Goal: Check status: Check status

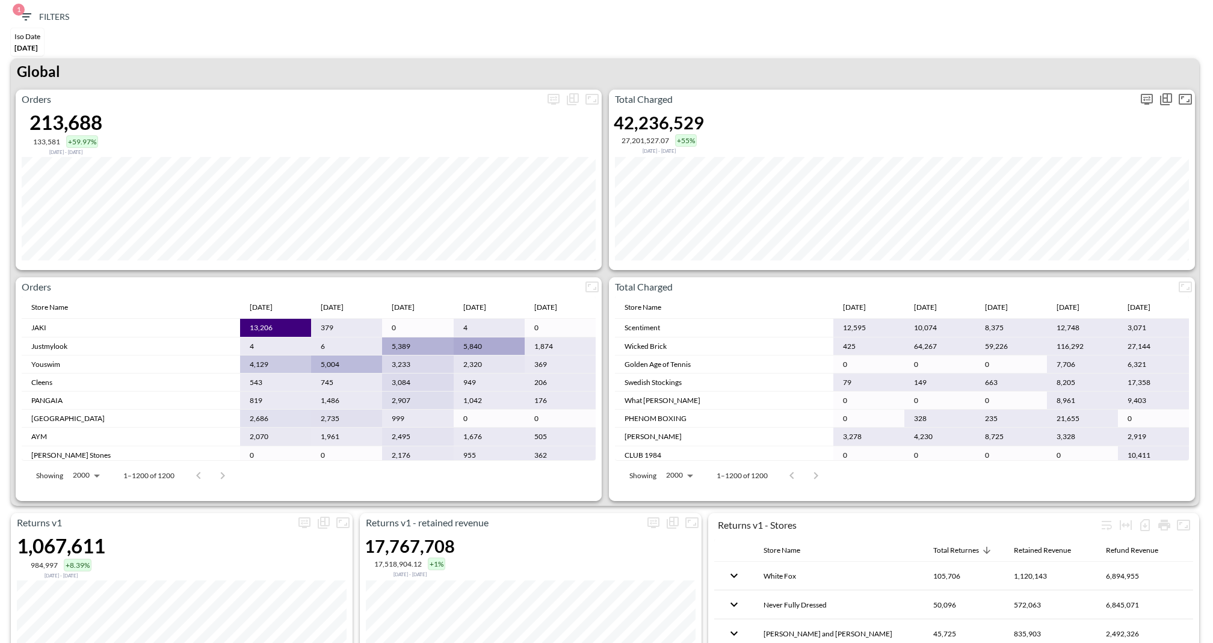
click at [1148, 104] on icon "more" at bounding box center [1147, 99] width 14 height 14
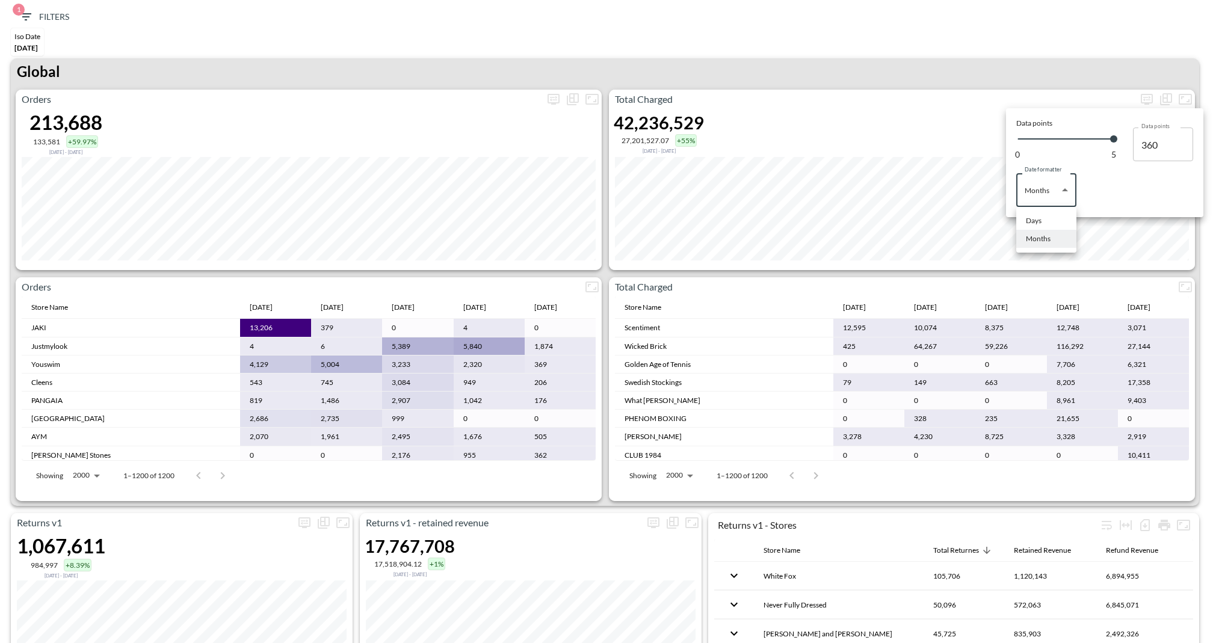
click at [1060, 191] on body "BI.P.EYE, Interactive Analytics Dashboards 1 Filters Iso Date [DATE] Returns v2…" at bounding box center [606, 321] width 1213 height 643
click at [1027, 223] on div "Days" at bounding box center [1034, 220] width 16 height 11
type input "Days"
click at [881, 42] on div at bounding box center [606, 321] width 1213 height 643
type input "135"
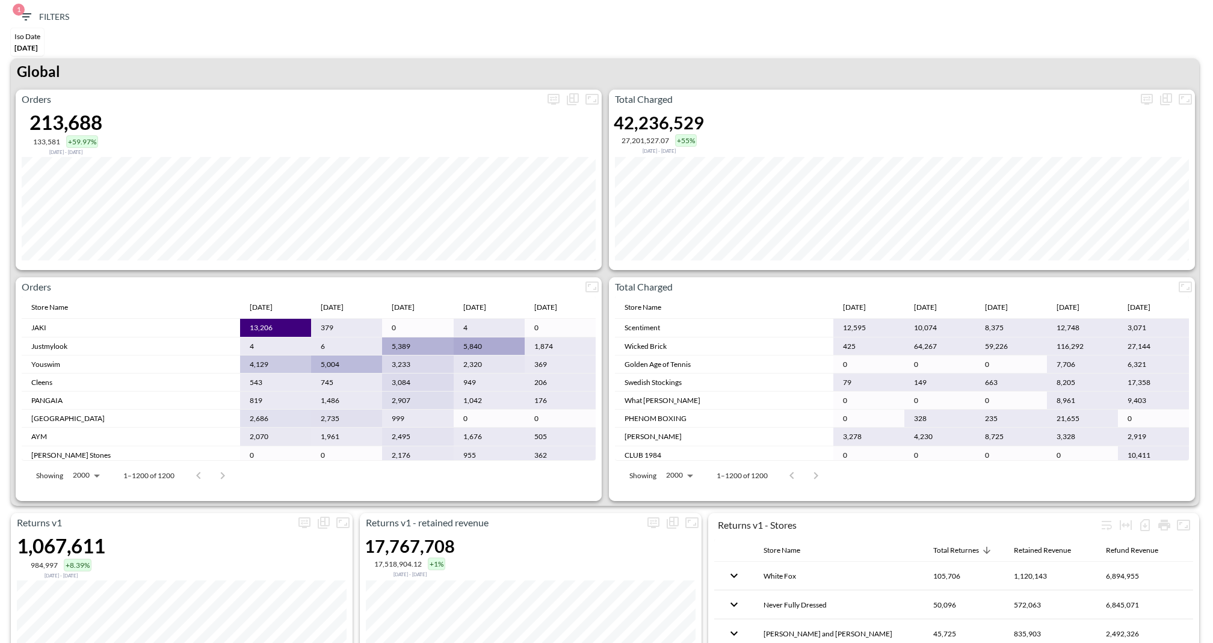
click at [870, 42] on div "Iso Date [DATE]" at bounding box center [606, 43] width 1201 height 30
click at [1150, 94] on icon "more" at bounding box center [1147, 99] width 14 height 14
click at [1047, 188] on body "BI.P.EYE, Interactive Analytics Dashboards 1 Filters Iso Date [DATE] Returns v2…" at bounding box center [606, 321] width 1213 height 643
click at [1046, 244] on li "Months" at bounding box center [1046, 239] width 60 height 18
type input "Months"
